Goal: Complete application form

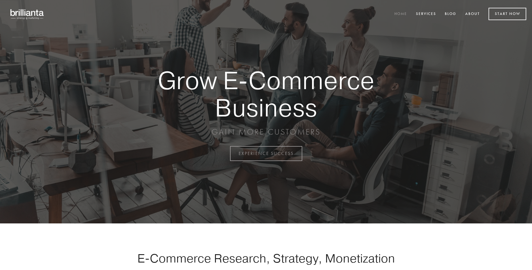
scroll to position [1508, 0]
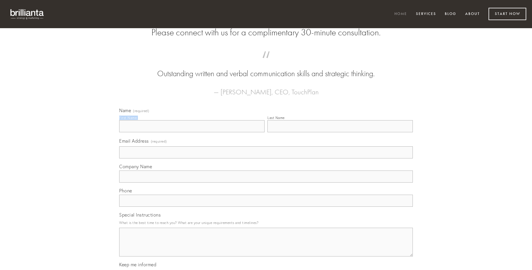
type input "[PERSON_NAME]"
click at [340, 132] on input "Last Name" at bounding box center [339, 126] width 145 height 12
type input "[PERSON_NAME]"
click at [266, 159] on input "Email Address (required)" at bounding box center [265, 152] width 293 height 12
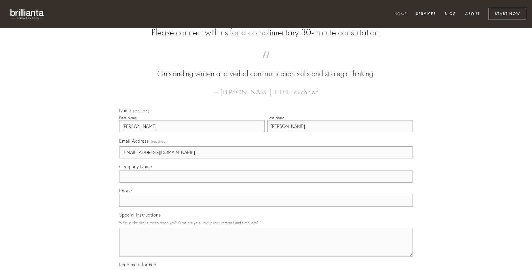
type input "[EMAIL_ADDRESS][DOMAIN_NAME]"
click at [266, 183] on input "Company Name" at bounding box center [265, 177] width 293 height 12
type input "vomito"
click at [266, 207] on input "text" at bounding box center [265, 201] width 293 height 12
click at [266, 247] on textarea "Special Instructions" at bounding box center [265, 242] width 293 height 29
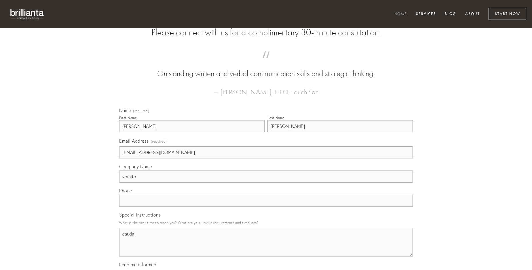
type textarea "cauda"
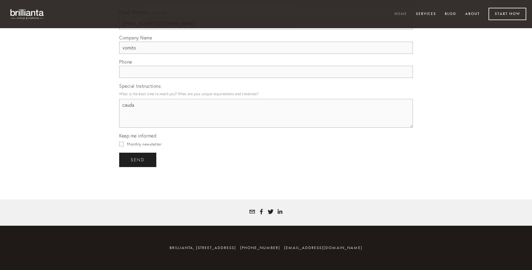
click at [138, 160] on span "send" at bounding box center [138, 159] width 14 height 5
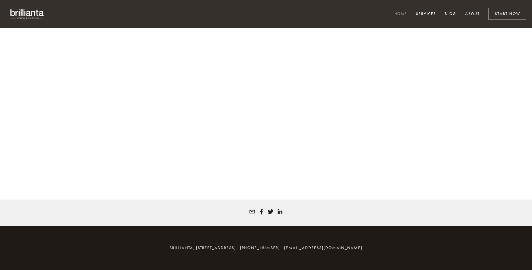
scroll to position [1500, 0]
